Goal: Find specific page/section: Find specific page/section

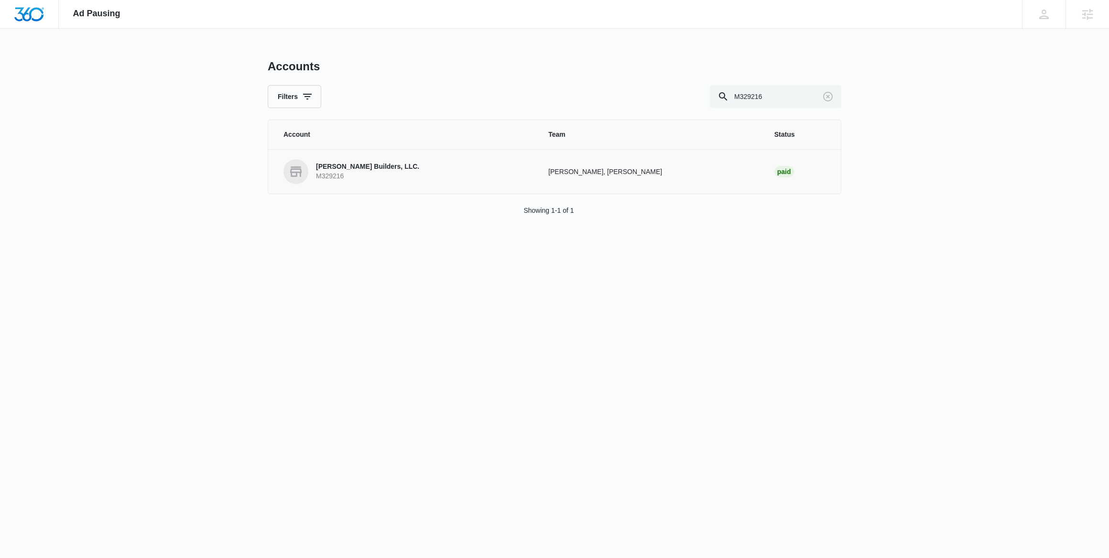
click at [348, 169] on p "[PERSON_NAME] Builders, LLC." at bounding box center [367, 167] width 103 height 10
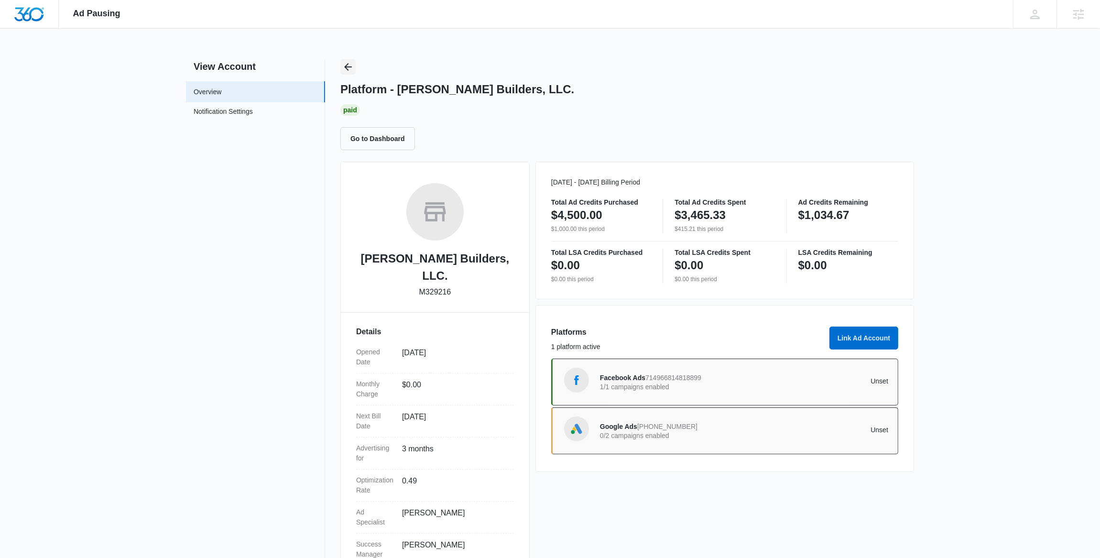
click at [346, 66] on icon "Back" at bounding box center [348, 67] width 8 height 8
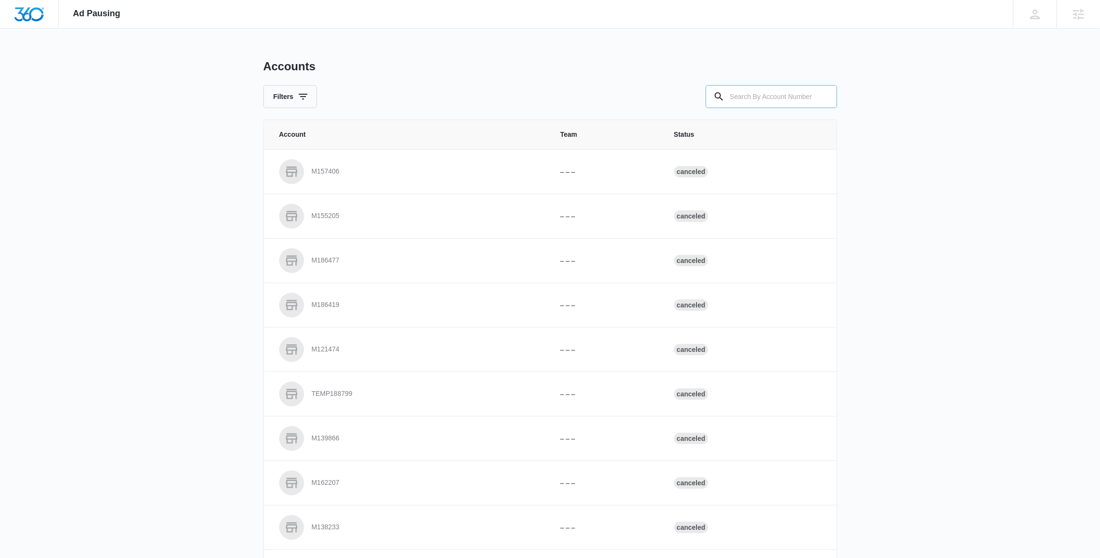
click at [743, 95] on input "text" at bounding box center [771, 96] width 131 height 23
paste input "M328124"
type input "M328124"
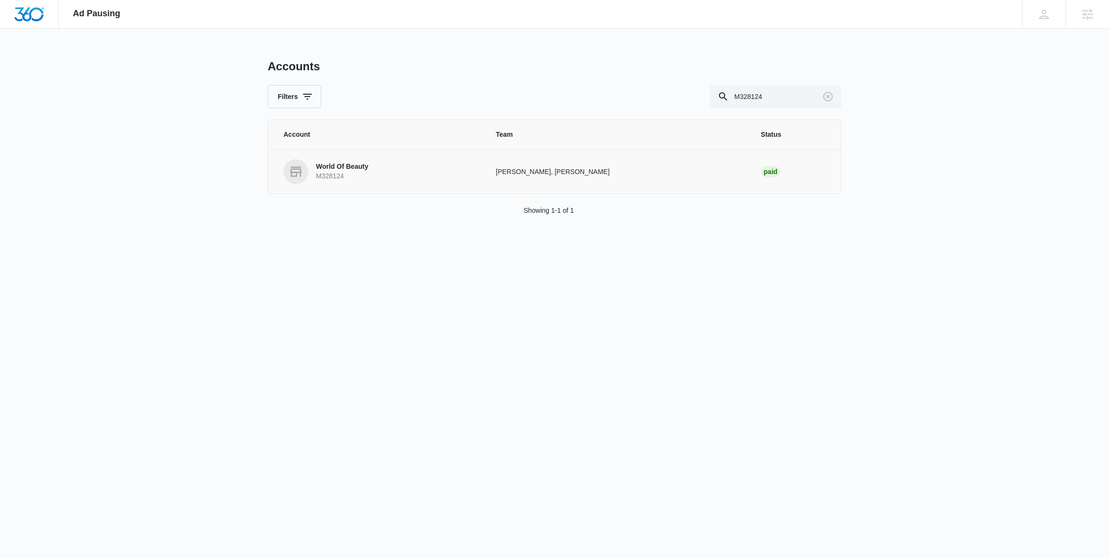
click at [338, 167] on p "World Of Beauty" at bounding box center [342, 167] width 52 height 10
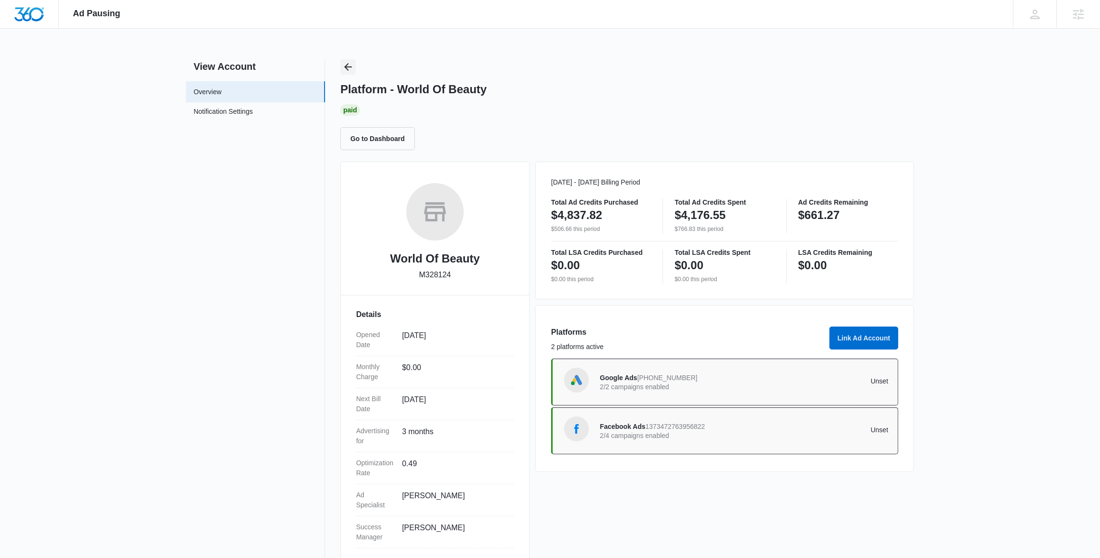
click at [348, 67] on icon "Back" at bounding box center [347, 66] width 11 height 11
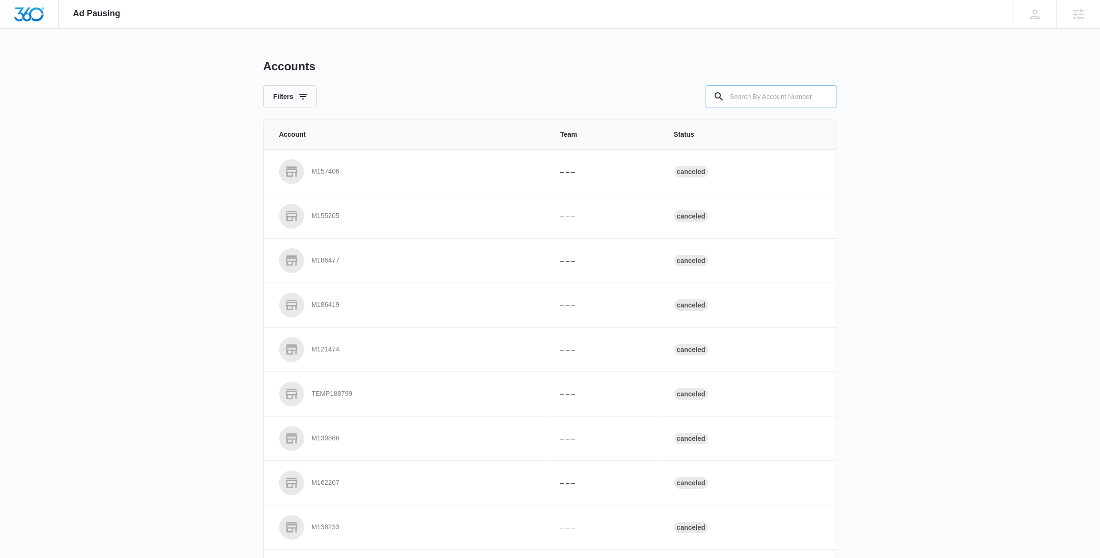
click at [768, 98] on input "text" at bounding box center [771, 96] width 131 height 23
paste input "M37911"
type input "M37911"
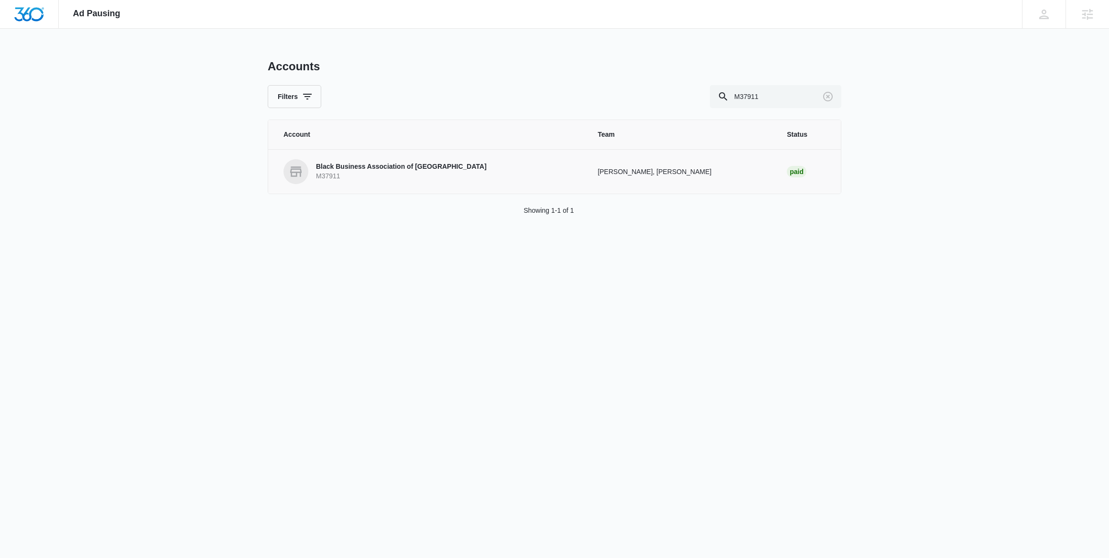
click at [385, 170] on p "Black Business Association of [GEOGRAPHIC_DATA]" at bounding box center [401, 167] width 171 height 10
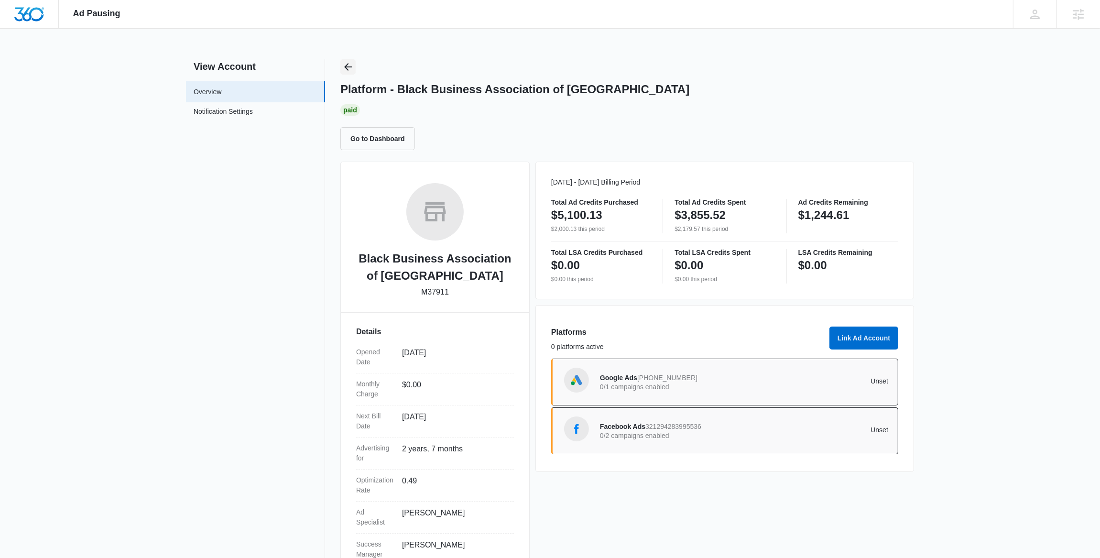
click at [348, 60] on button "Back" at bounding box center [347, 66] width 15 height 15
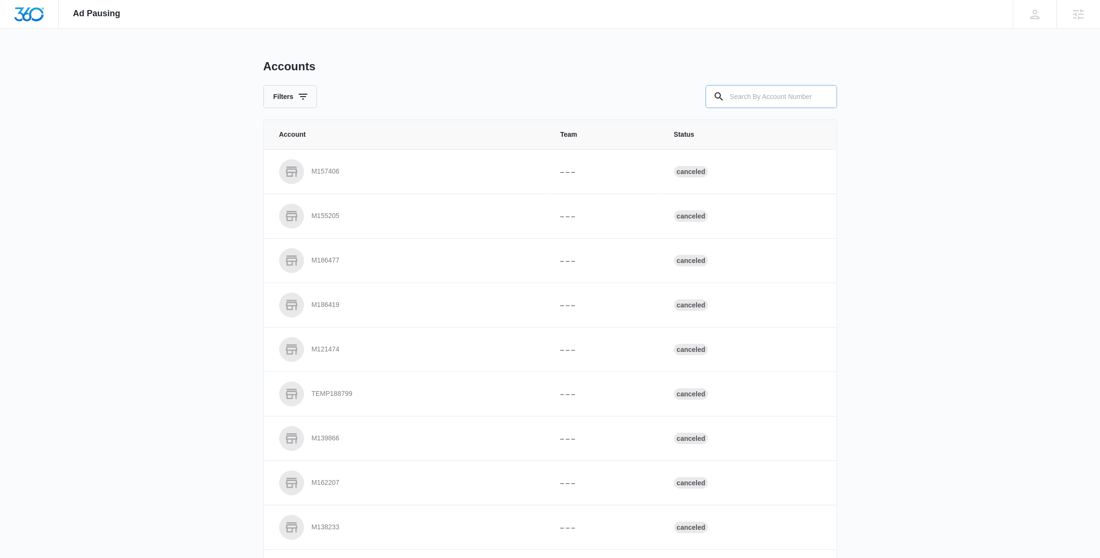
click at [734, 96] on input "text" at bounding box center [771, 96] width 131 height 23
paste input "M183254"
type input "M183254"
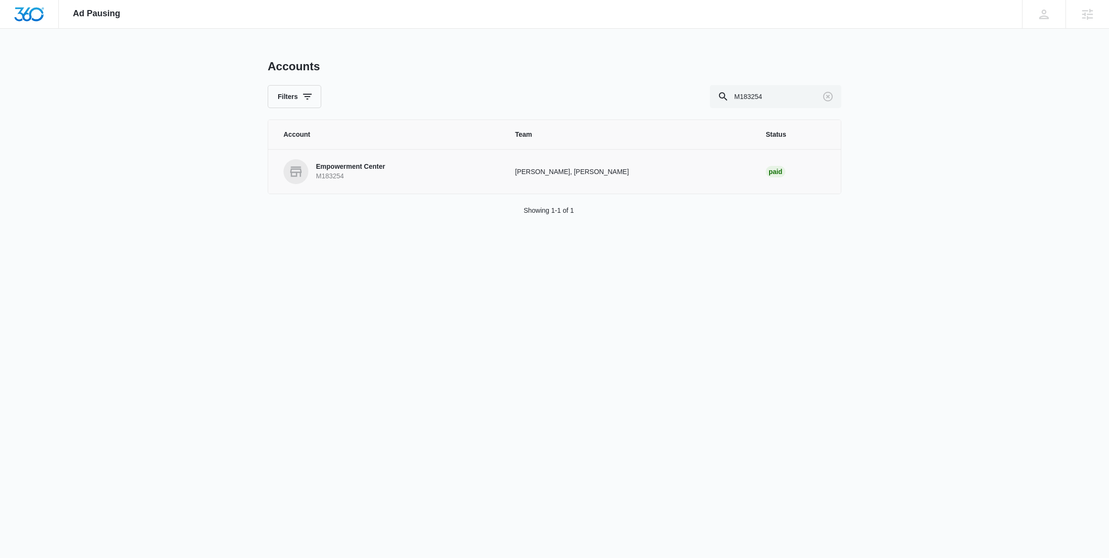
click at [349, 159] on link "Empowerment Center M183254" at bounding box center [388, 171] width 209 height 25
